Goal: Check status: Check status

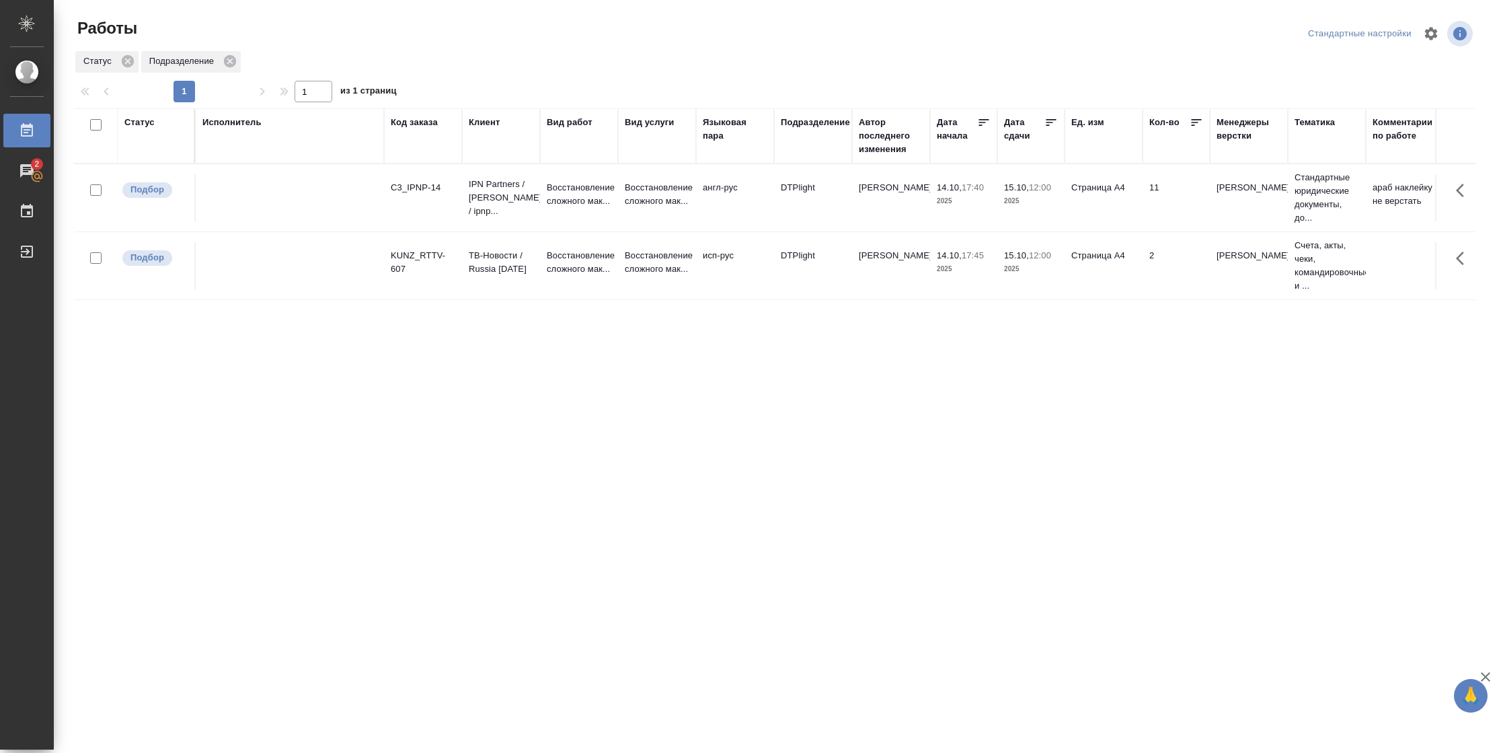
click at [134, 120] on div "Статус" at bounding box center [139, 122] width 30 height 13
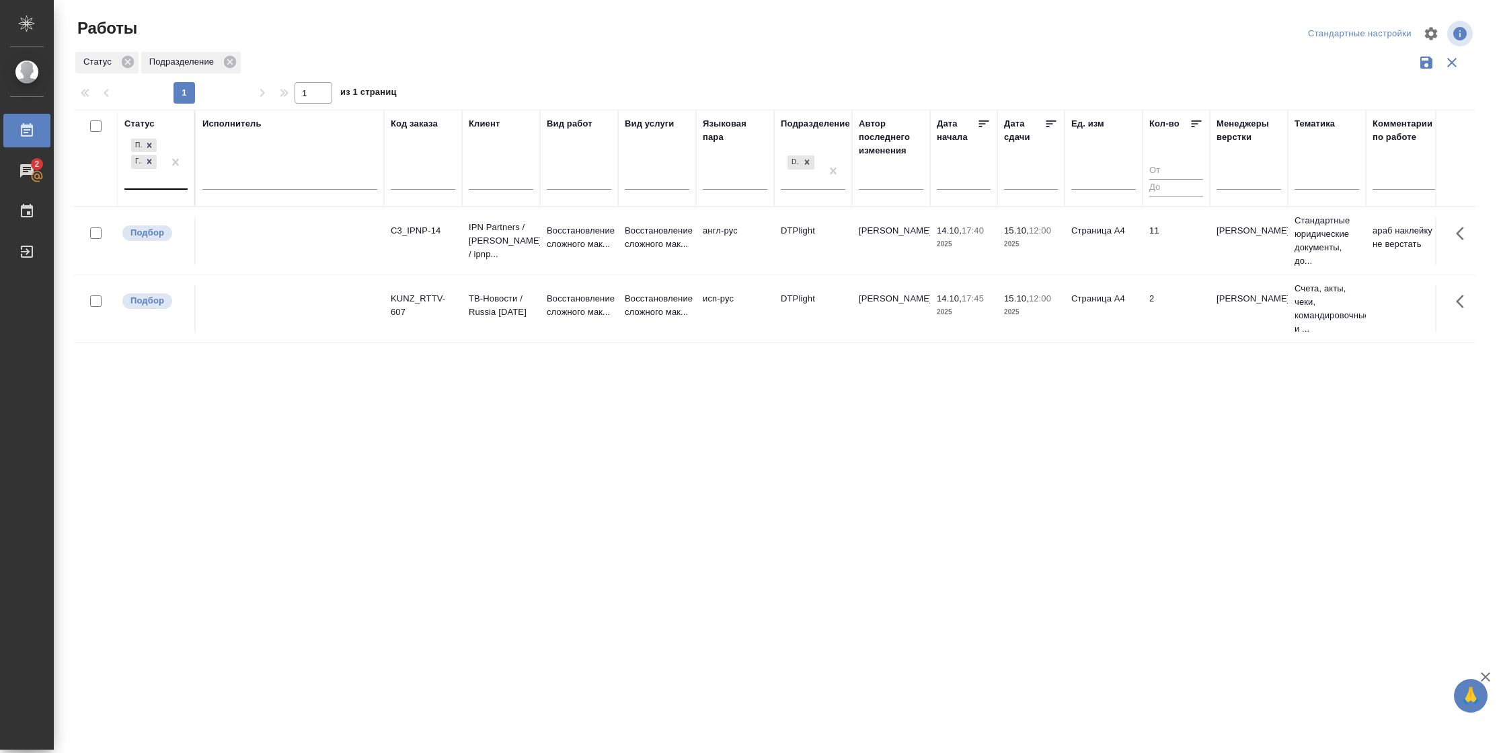
click at [145, 182] on div "Подбор Готов к работе" at bounding box center [143, 162] width 39 height 52
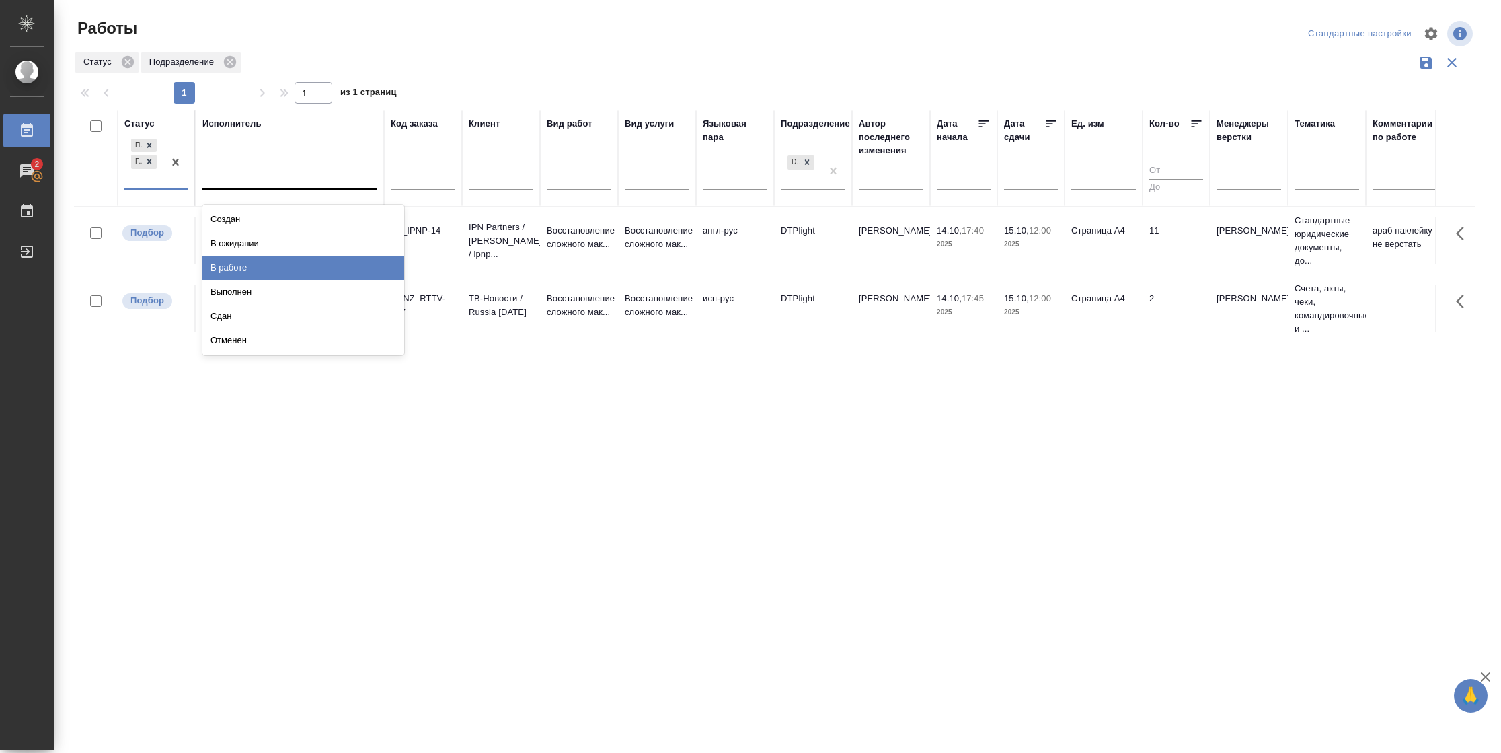
drag, startPoint x: 284, startPoint y: 269, endPoint x: 261, endPoint y: 190, distance: 81.9
click at [282, 266] on div "В работе" at bounding box center [303, 268] width 202 height 24
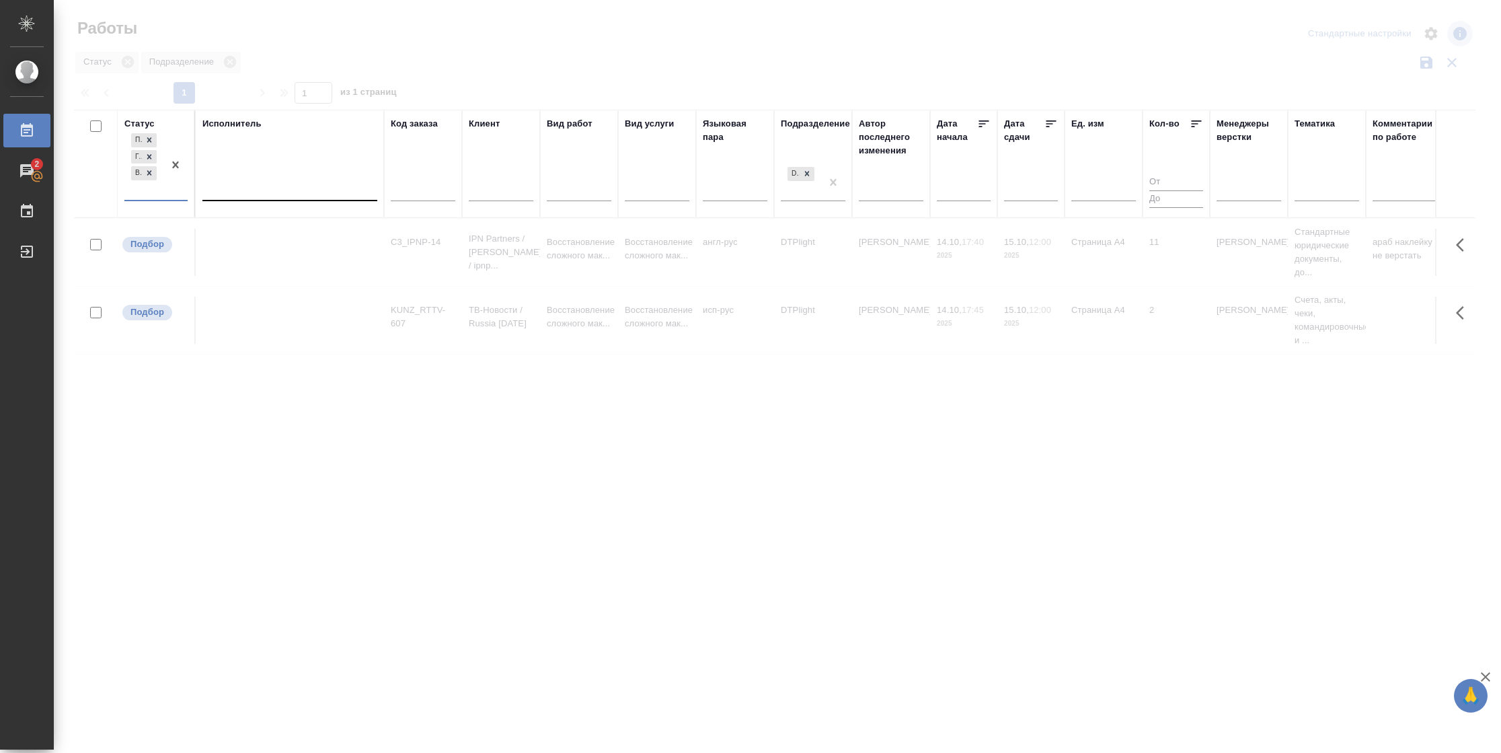
click at [261, 176] on div at bounding box center [289, 189] width 175 height 26
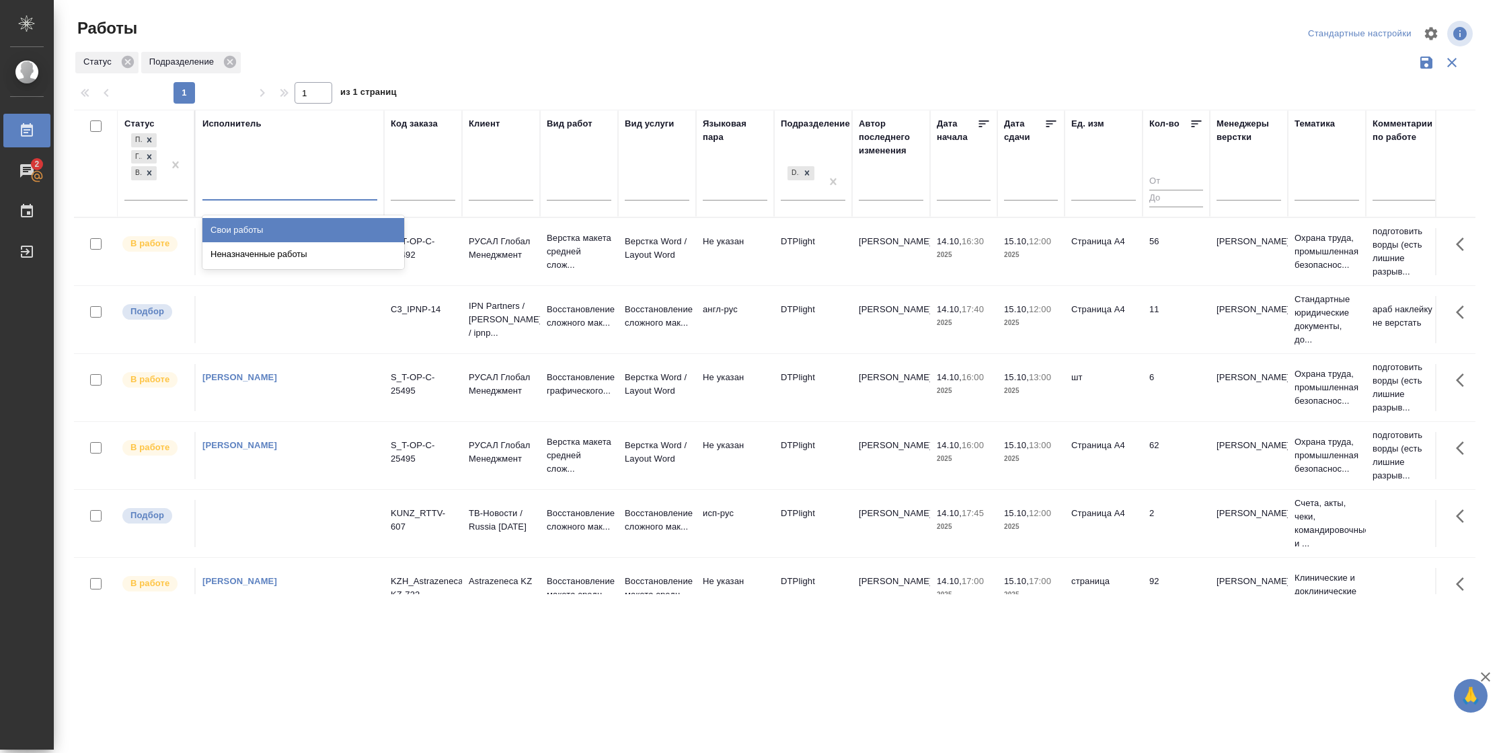
click at [247, 225] on div "Свои работы" at bounding box center [303, 230] width 202 height 24
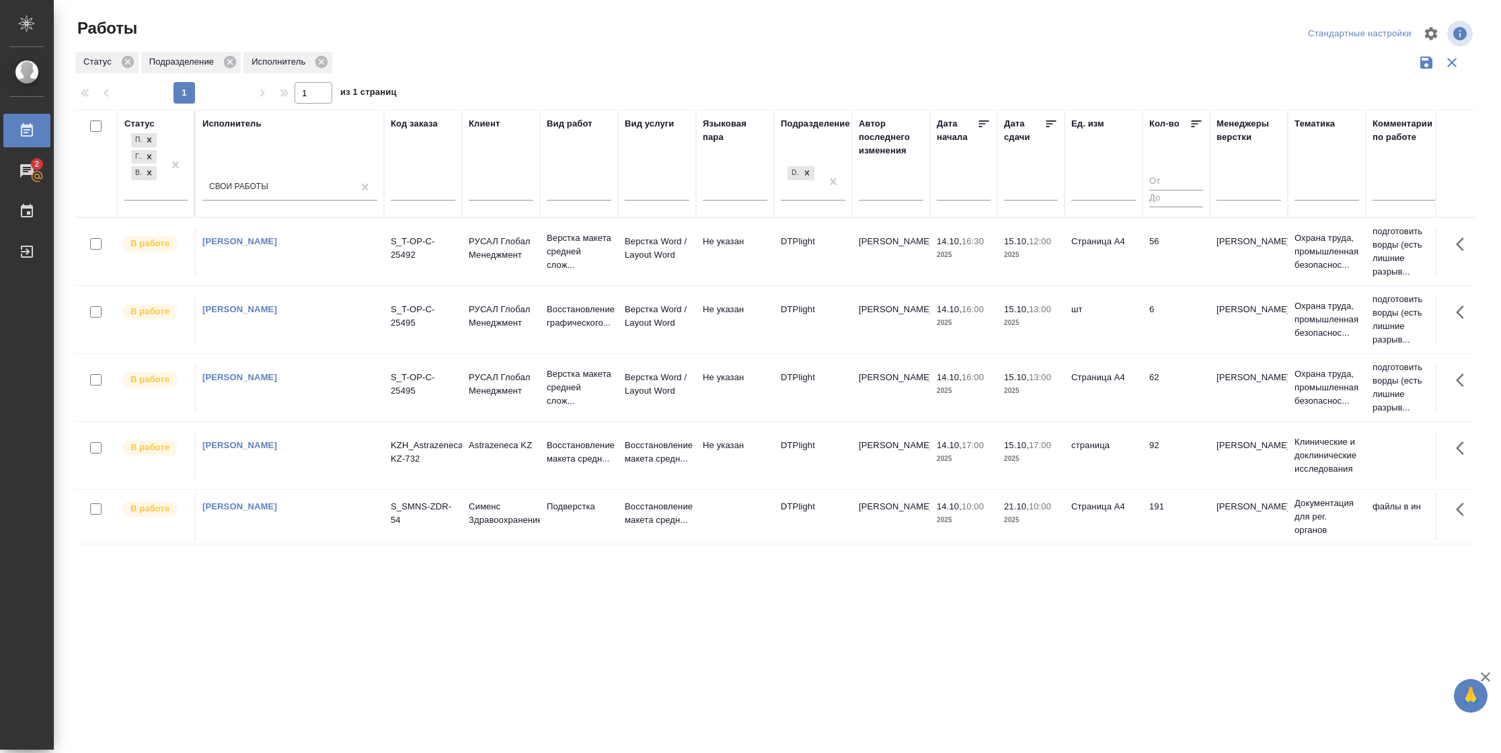
click at [1054, 128] on icon at bounding box center [1050, 123] width 13 height 13
click at [143, 197] on div "Подбор Готов к работе В работе" at bounding box center [143, 164] width 39 height 69
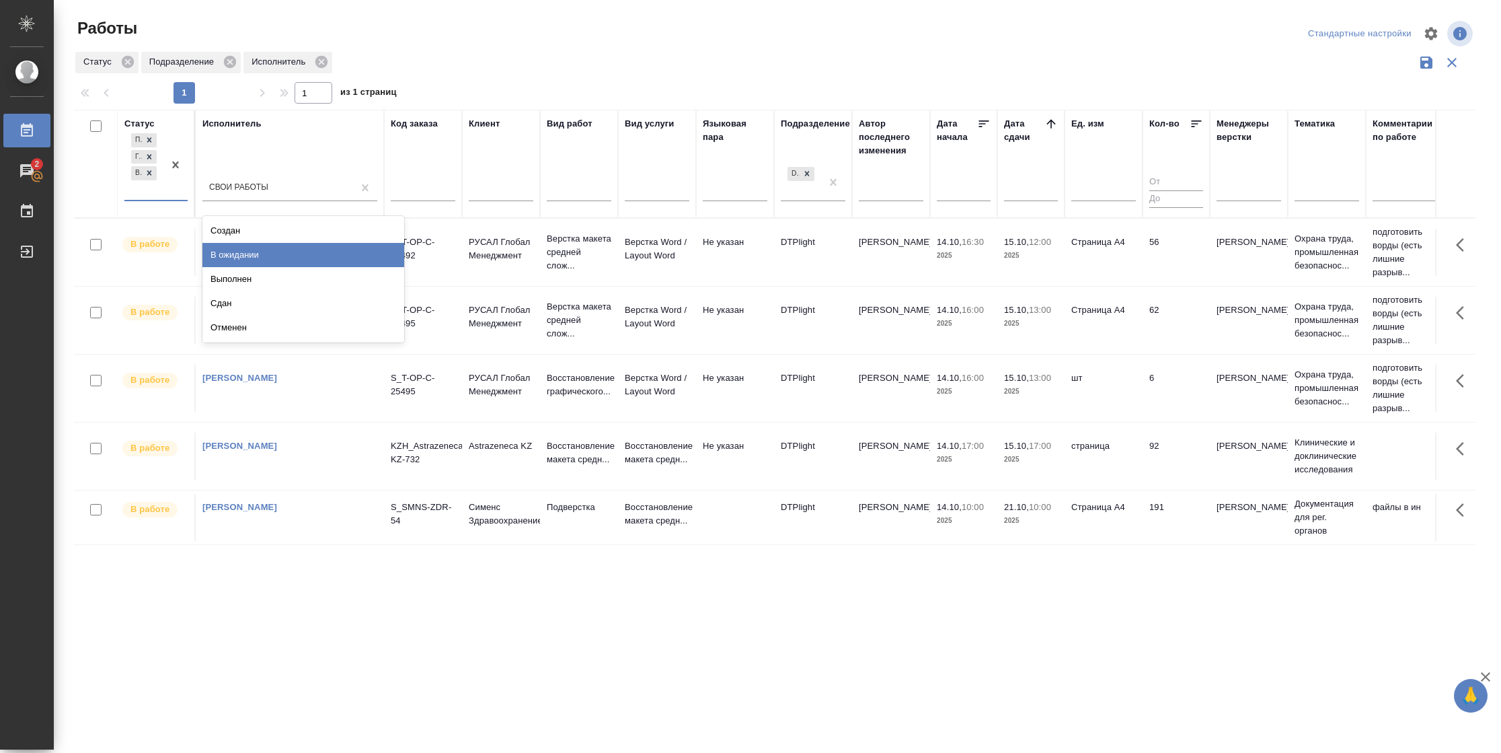
click at [244, 255] on div "В ожидании" at bounding box center [303, 255] width 202 height 24
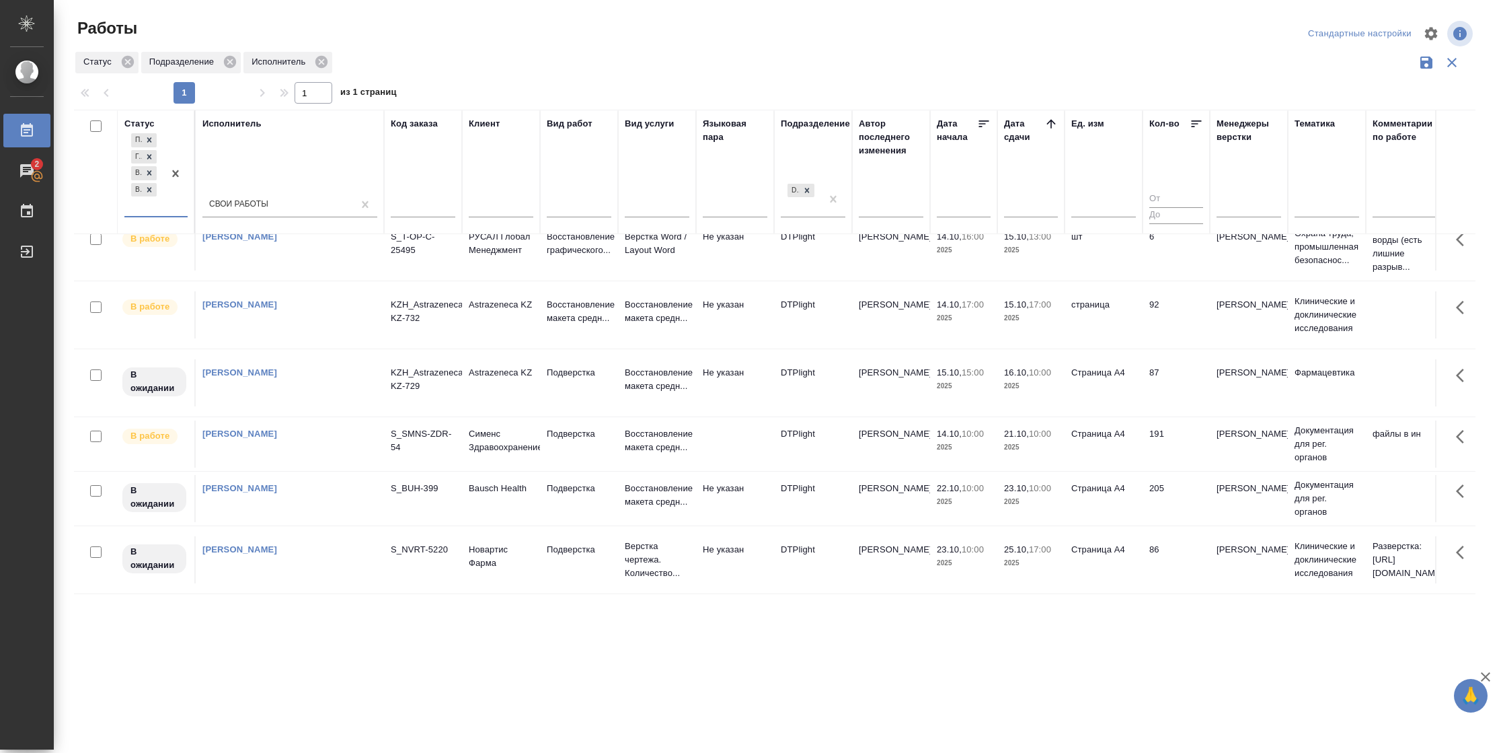
scroll to position [174, 0]
click at [979, 668] on div ".cls-1 fill:#fff; AWATERA [PERSON_NAME] 2 Чаты График Выйти Работы Стандартные …" at bounding box center [750, 376] width 1501 height 753
